Goal: Transaction & Acquisition: Obtain resource

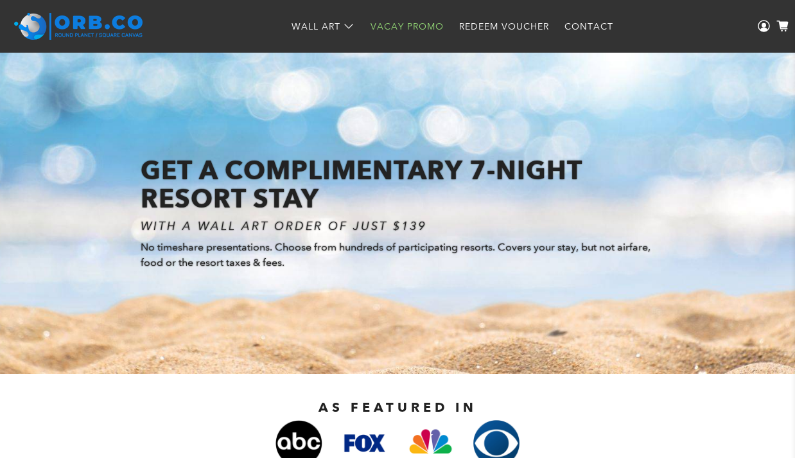
click at [504, 30] on link "Redeem Voucher" at bounding box center [504, 27] width 105 height 34
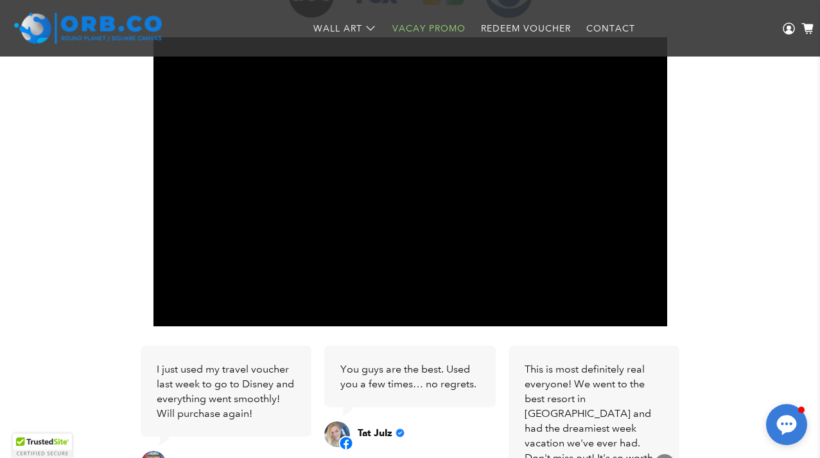
scroll to position [67, 0]
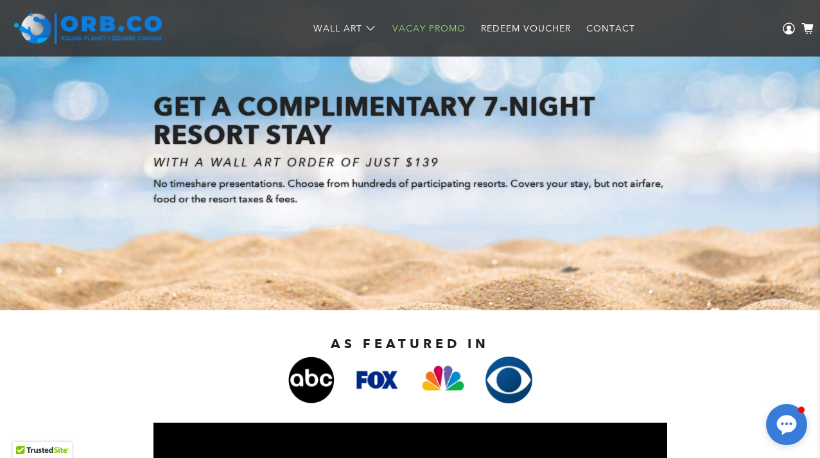
click at [444, 27] on link "Vacay Promo" at bounding box center [429, 29] width 89 height 34
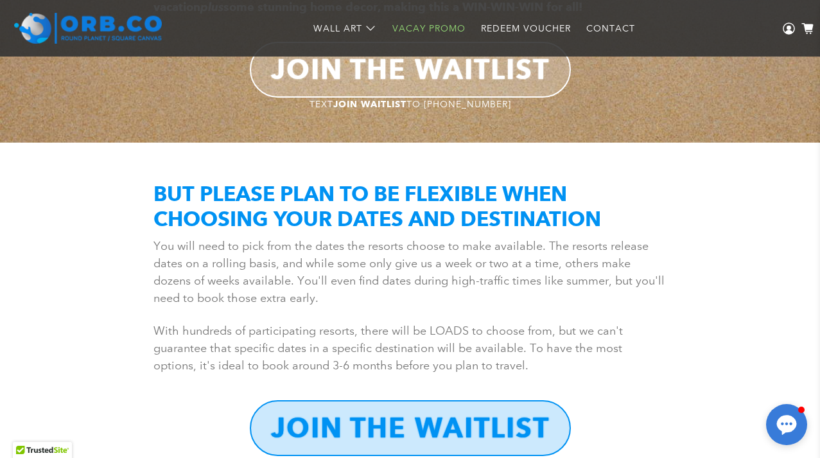
scroll to position [2252, 0]
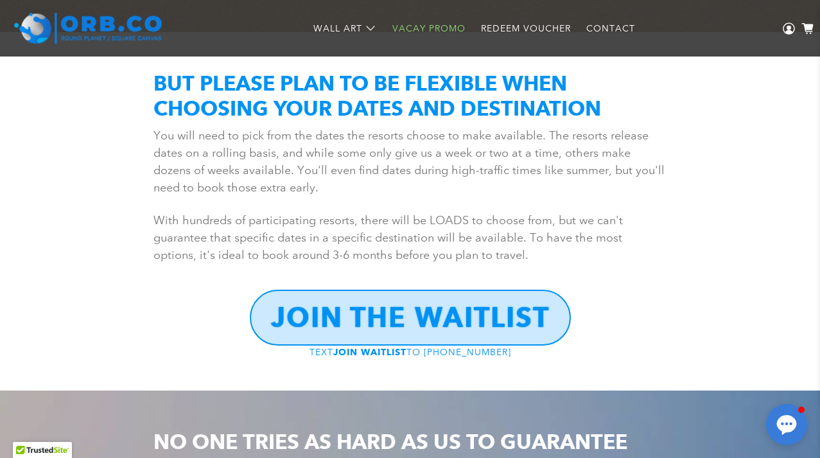
click at [522, 26] on link "Redeem Voucher" at bounding box center [525, 29] width 105 height 34
